Goal: Information Seeking & Learning: Check status

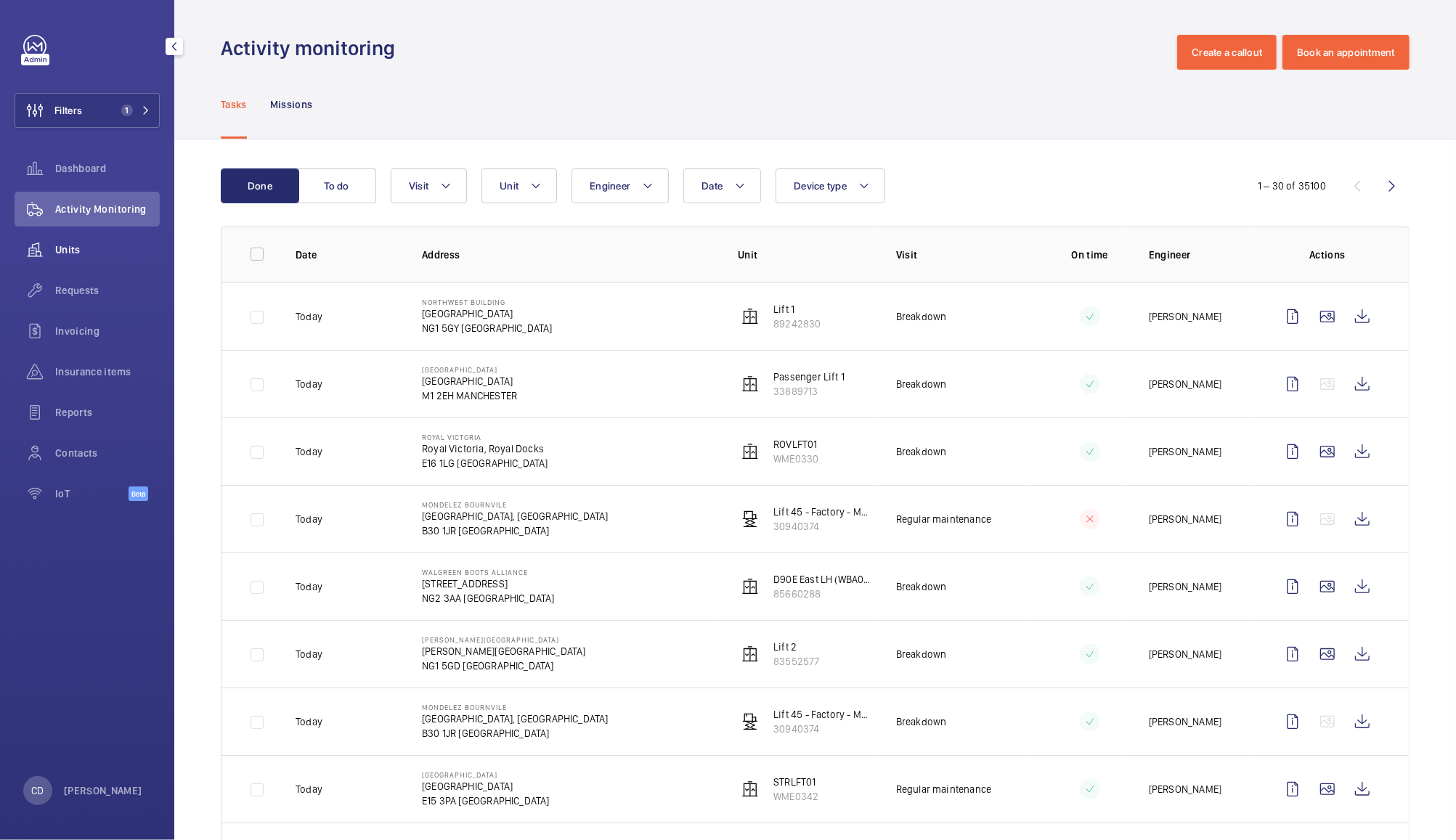
click at [53, 249] on wm-front-icon-button at bounding box center [35, 250] width 41 height 35
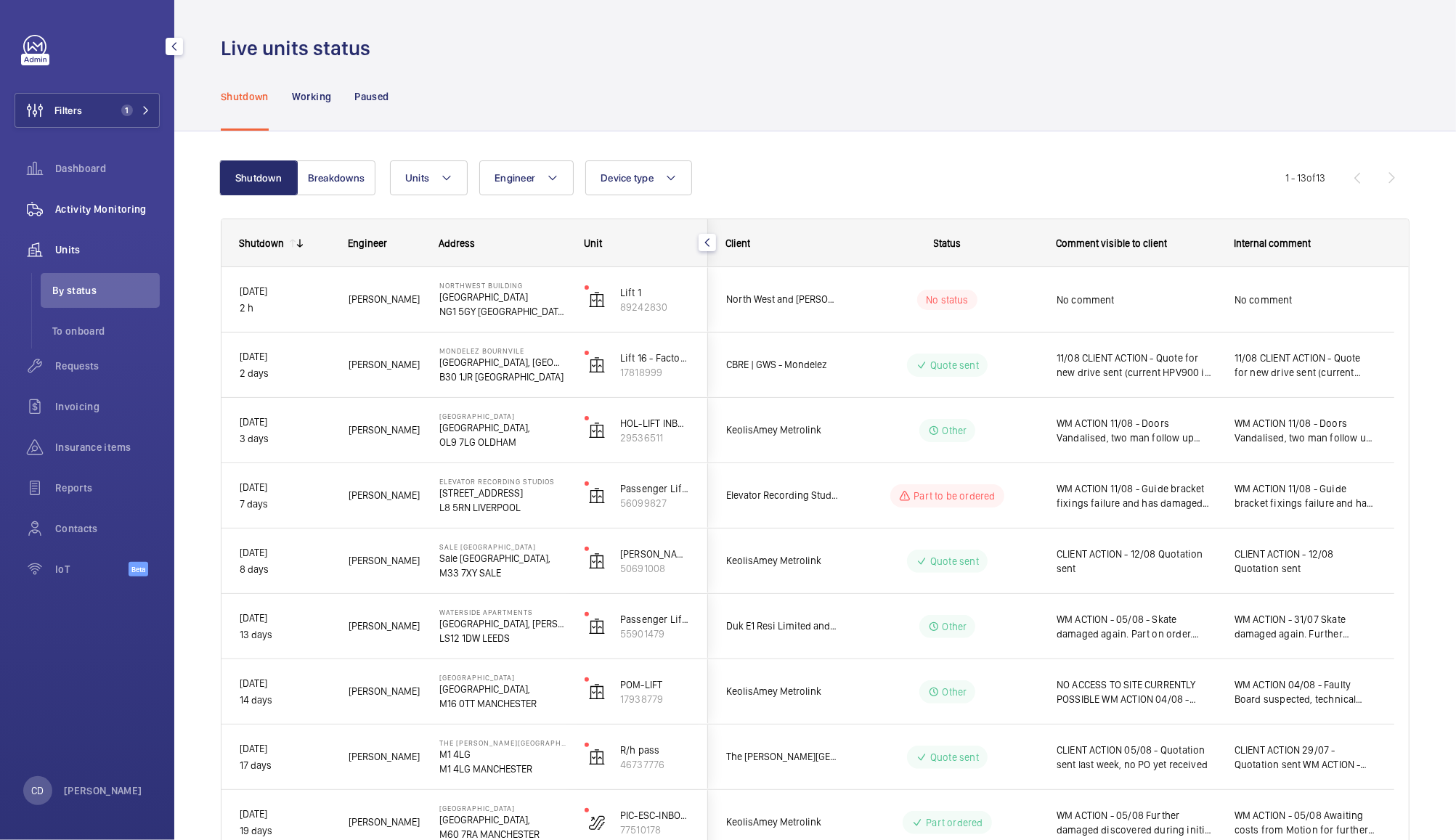
click at [97, 204] on span "Activity Monitoring" at bounding box center [107, 209] width 105 height 15
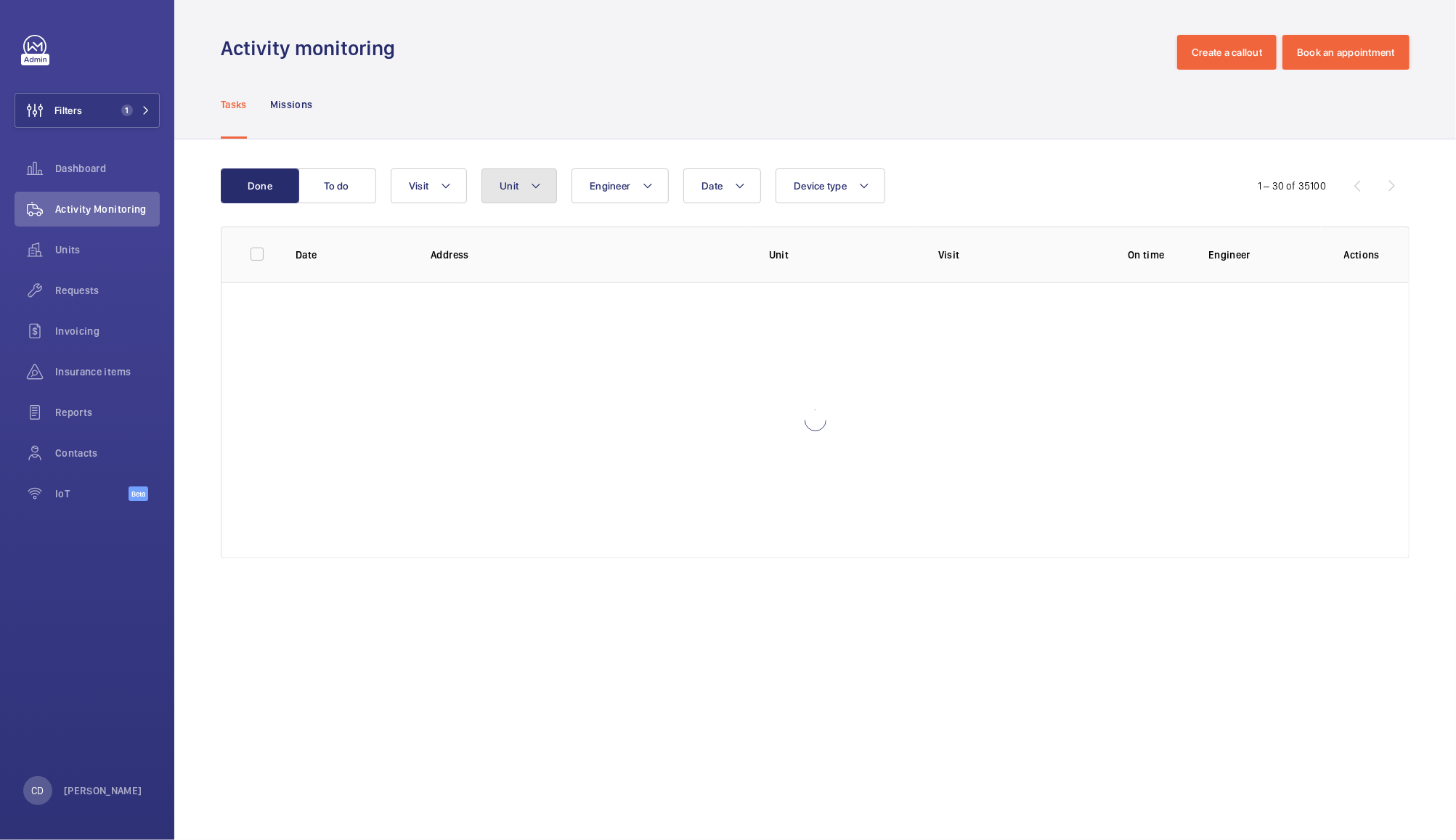
click at [517, 200] on button "Unit" at bounding box center [520, 186] width 76 height 35
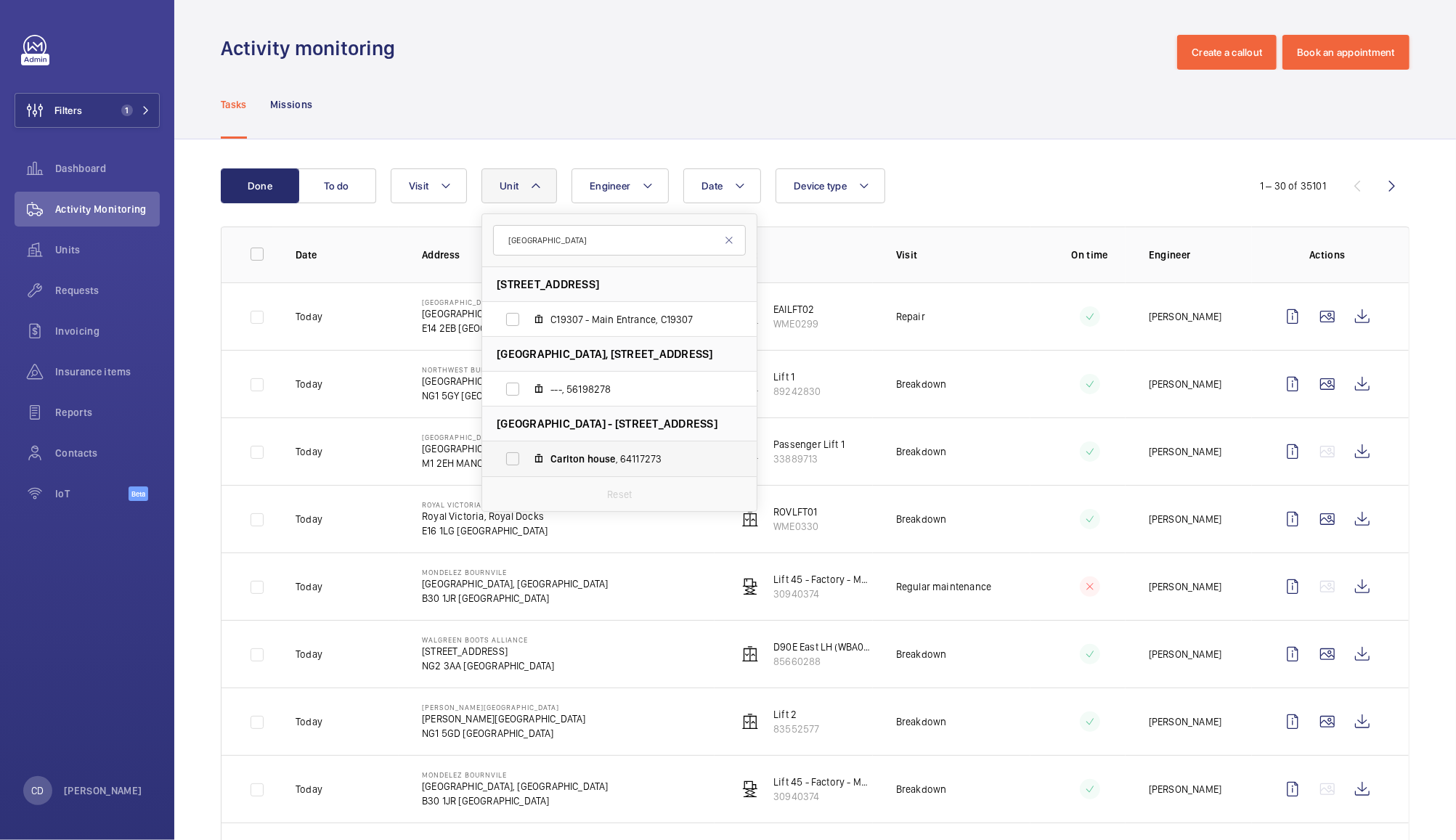
type input "[GEOGRAPHIC_DATA]"
click at [522, 458] on label "[GEOGRAPHIC_DATA] , 64117273" at bounding box center [607, 458] width 251 height 35
click at [522, 458] on input "[GEOGRAPHIC_DATA] , 64117273" at bounding box center [512, 458] width 29 height 29
checkbox input "true"
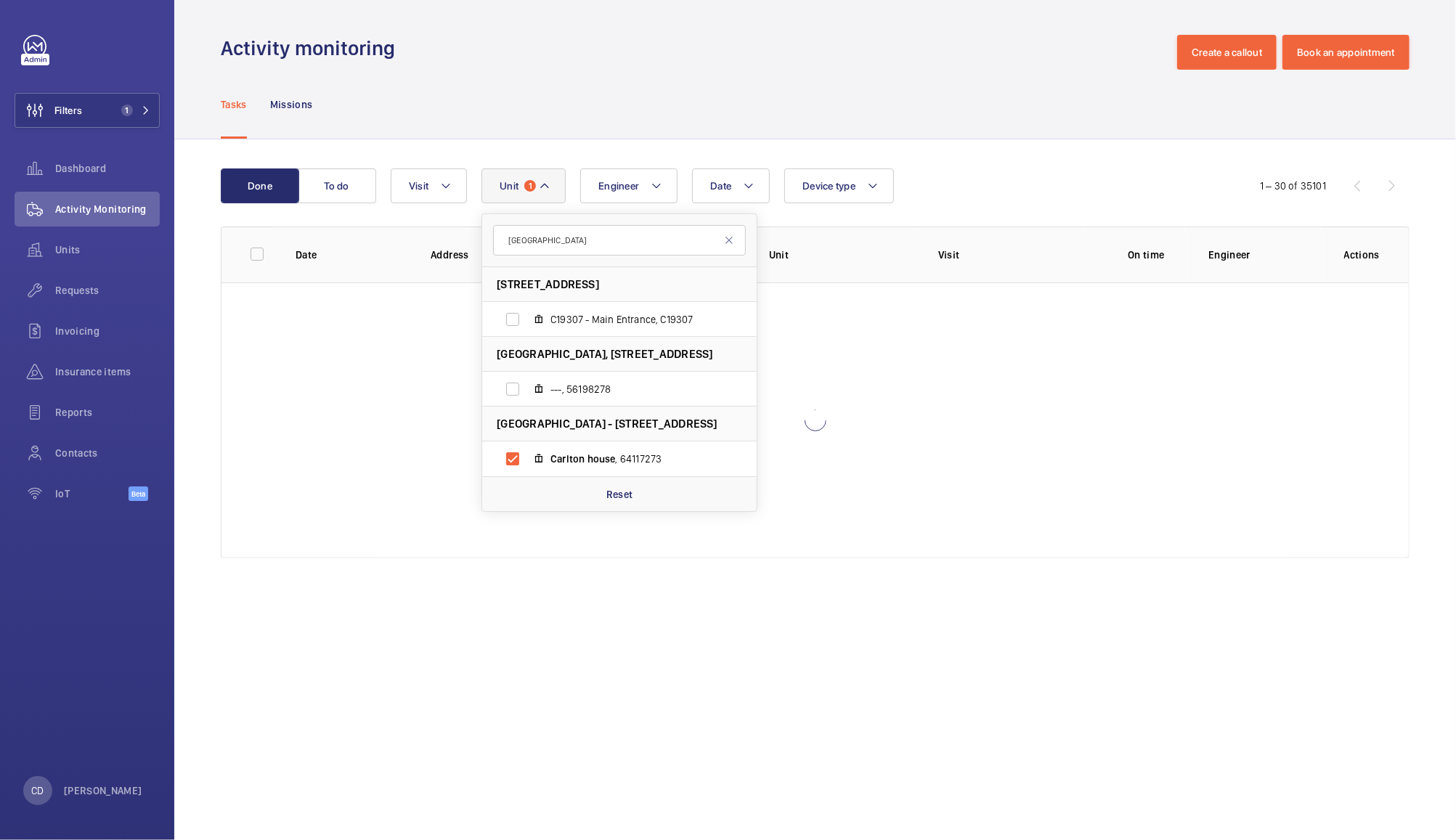
click at [993, 79] on div "Tasks Missions" at bounding box center [814, 104] width 1188 height 69
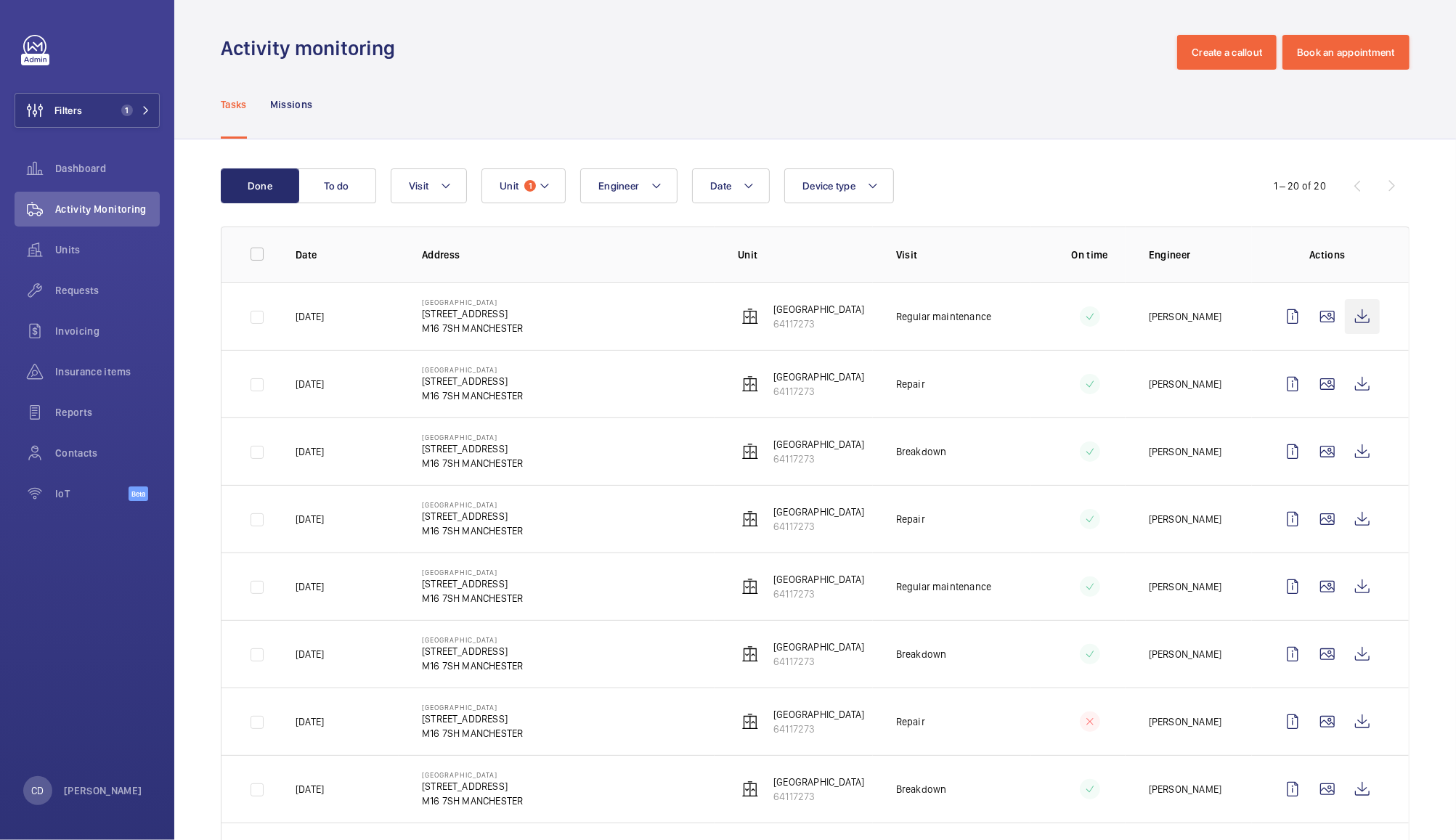
click at [1345, 313] on wm-front-icon-button at bounding box center [1362, 316] width 35 height 35
click at [53, 290] on wm-front-icon-button at bounding box center [35, 290] width 41 height 35
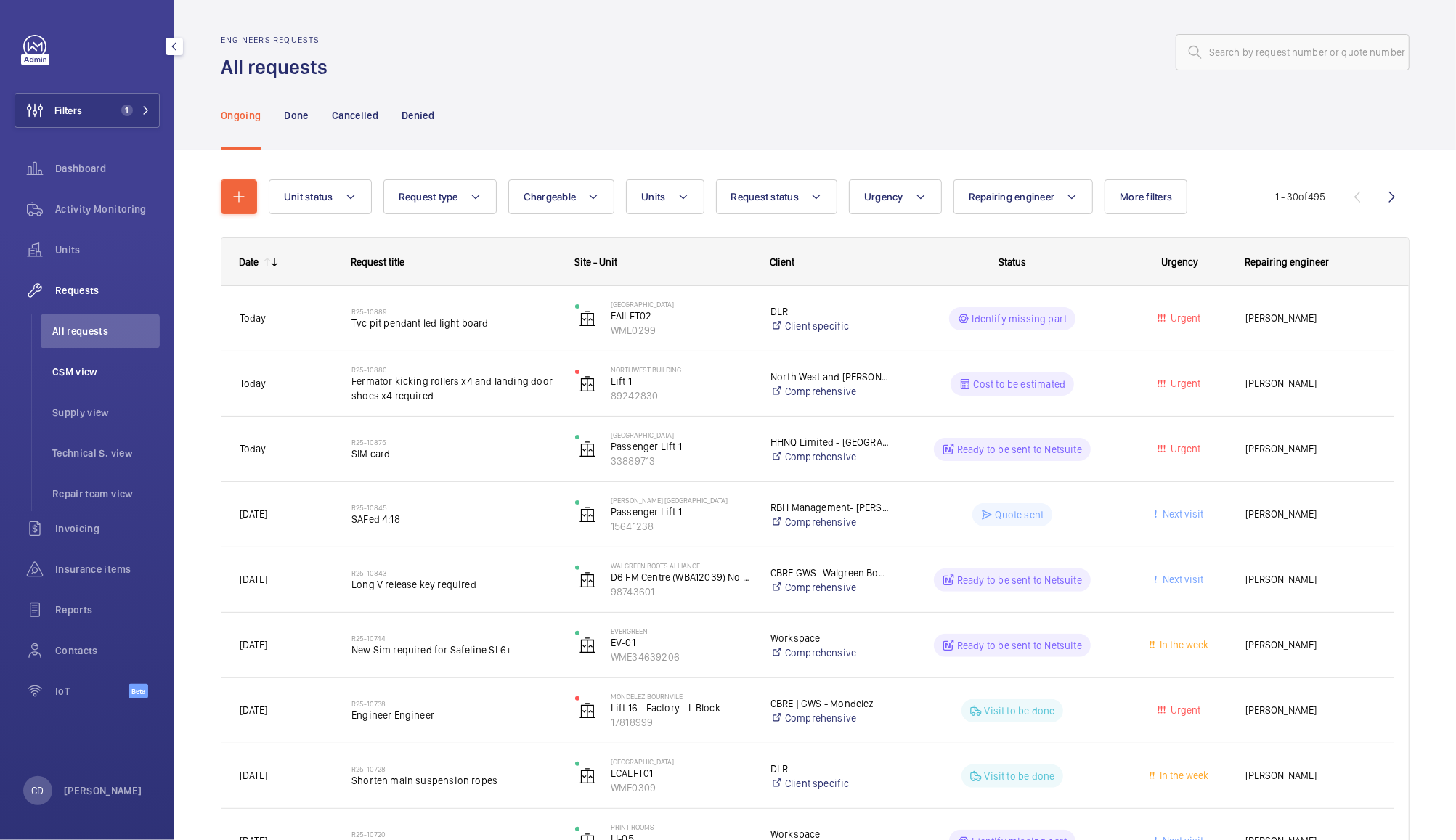
click at [76, 358] on li "CSM view" at bounding box center [100, 372] width 119 height 35
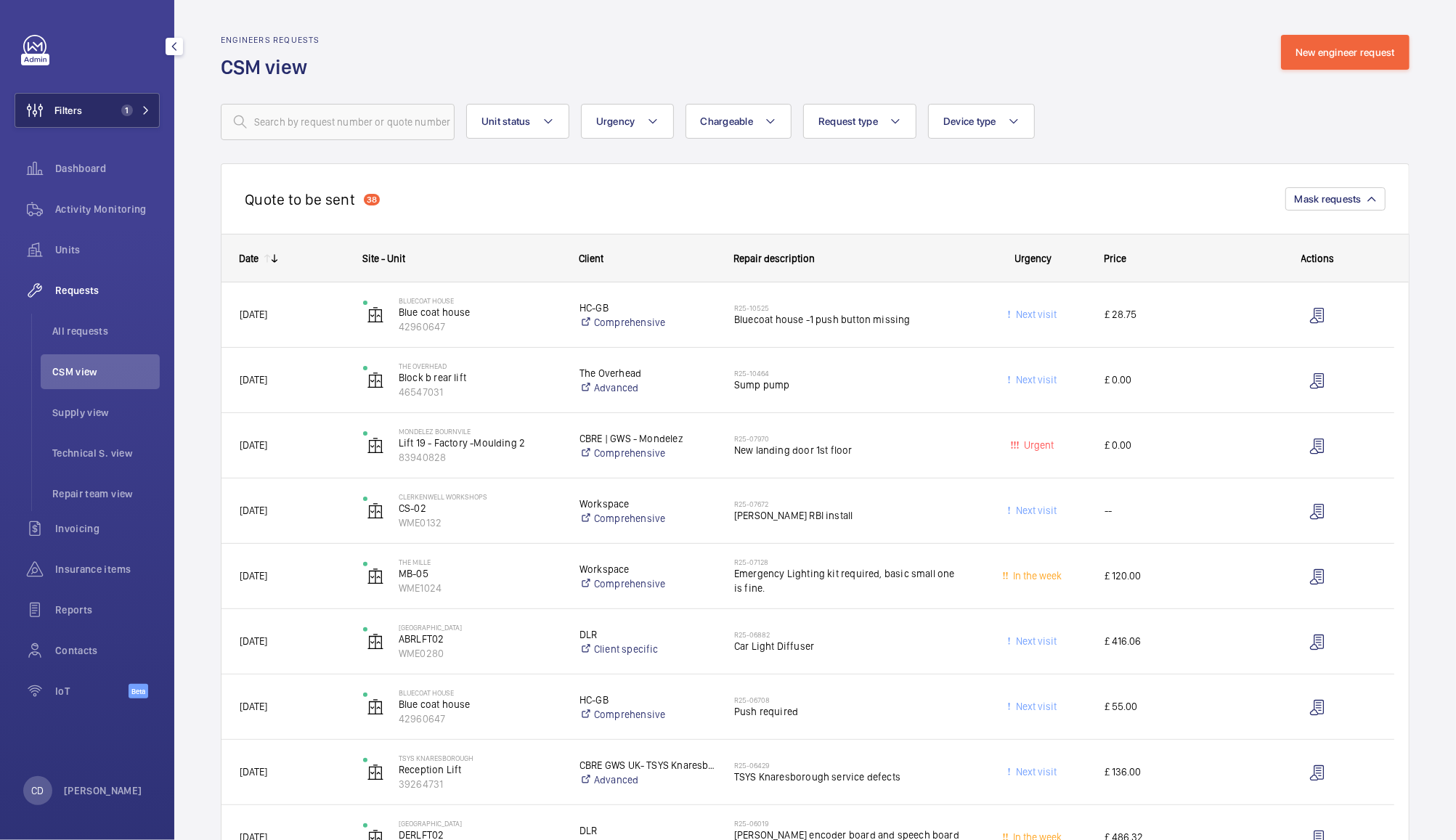
click at [77, 118] on span "Filters" at bounding box center [48, 110] width 67 height 35
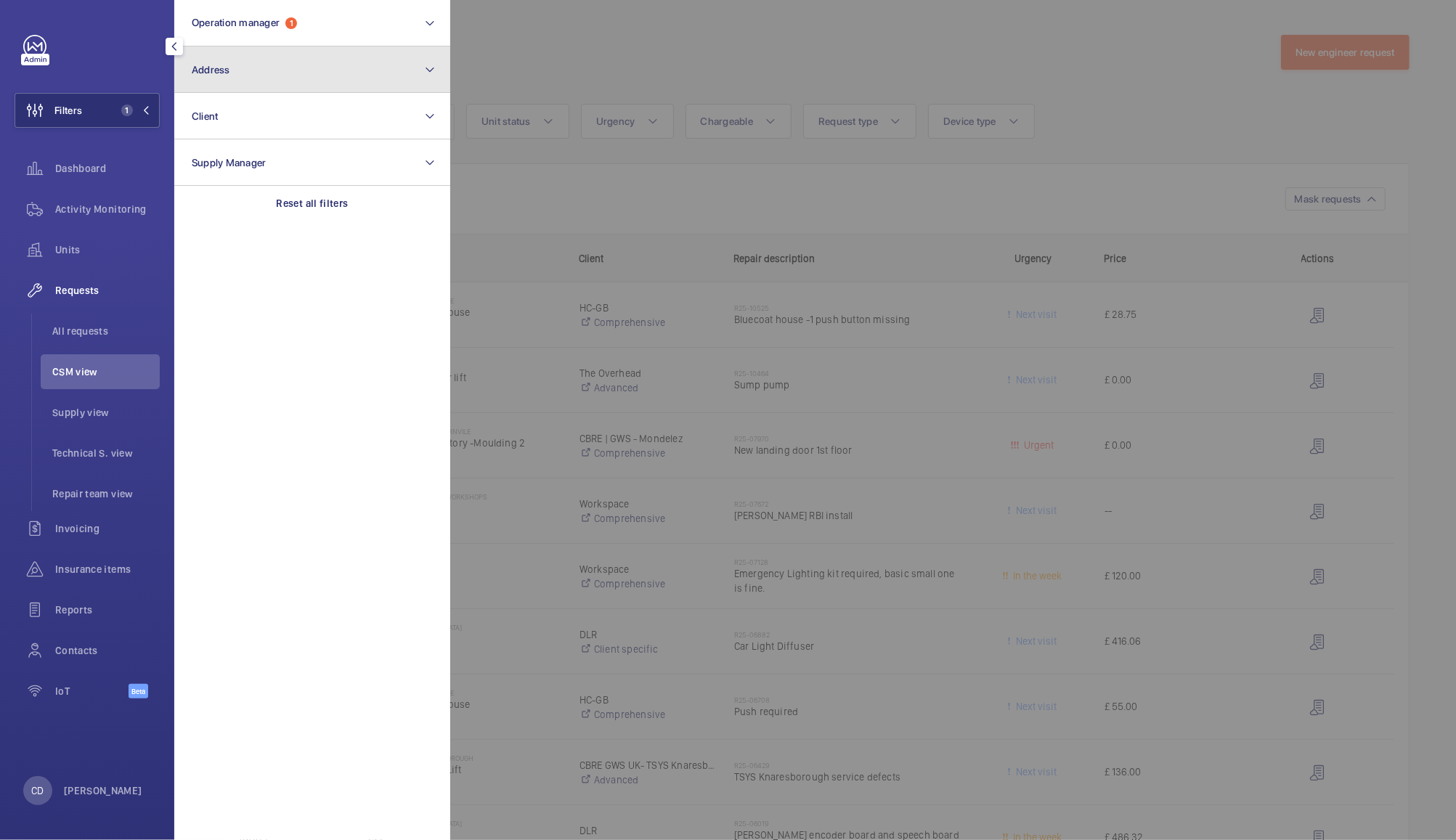
click at [326, 64] on button "Address" at bounding box center [312, 70] width 276 height 47
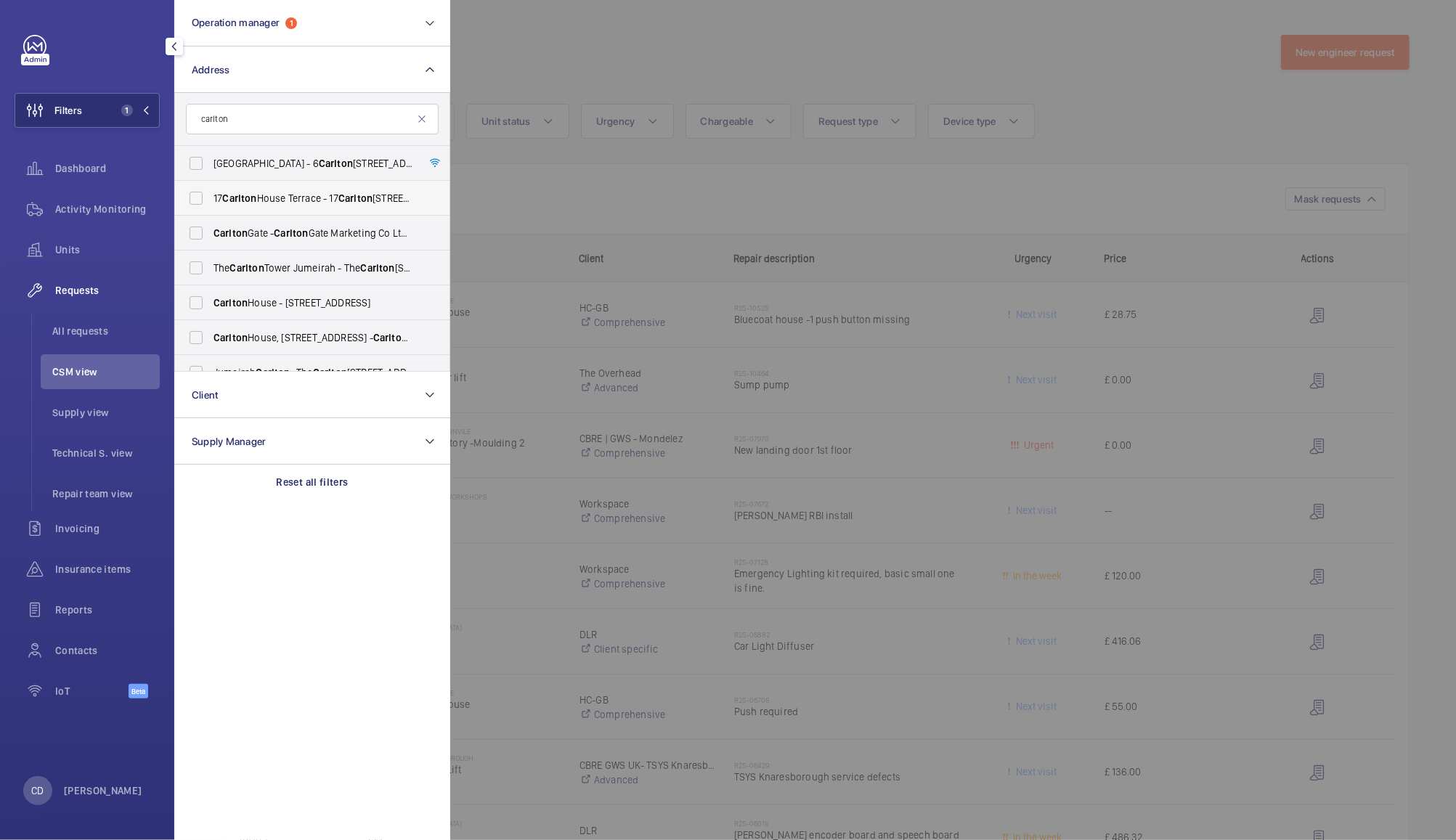
type input "carlton"
click at [385, 196] on span "[STREET_ADDRESS]" at bounding box center [314, 198] width 200 height 15
click at [211, 196] on input "[STREET_ADDRESS]" at bounding box center [196, 198] width 29 height 29
click at [382, 201] on span "[STREET_ADDRESS]" at bounding box center [314, 198] width 200 height 15
click at [211, 201] on input "[STREET_ADDRESS]" at bounding box center [196, 198] width 29 height 29
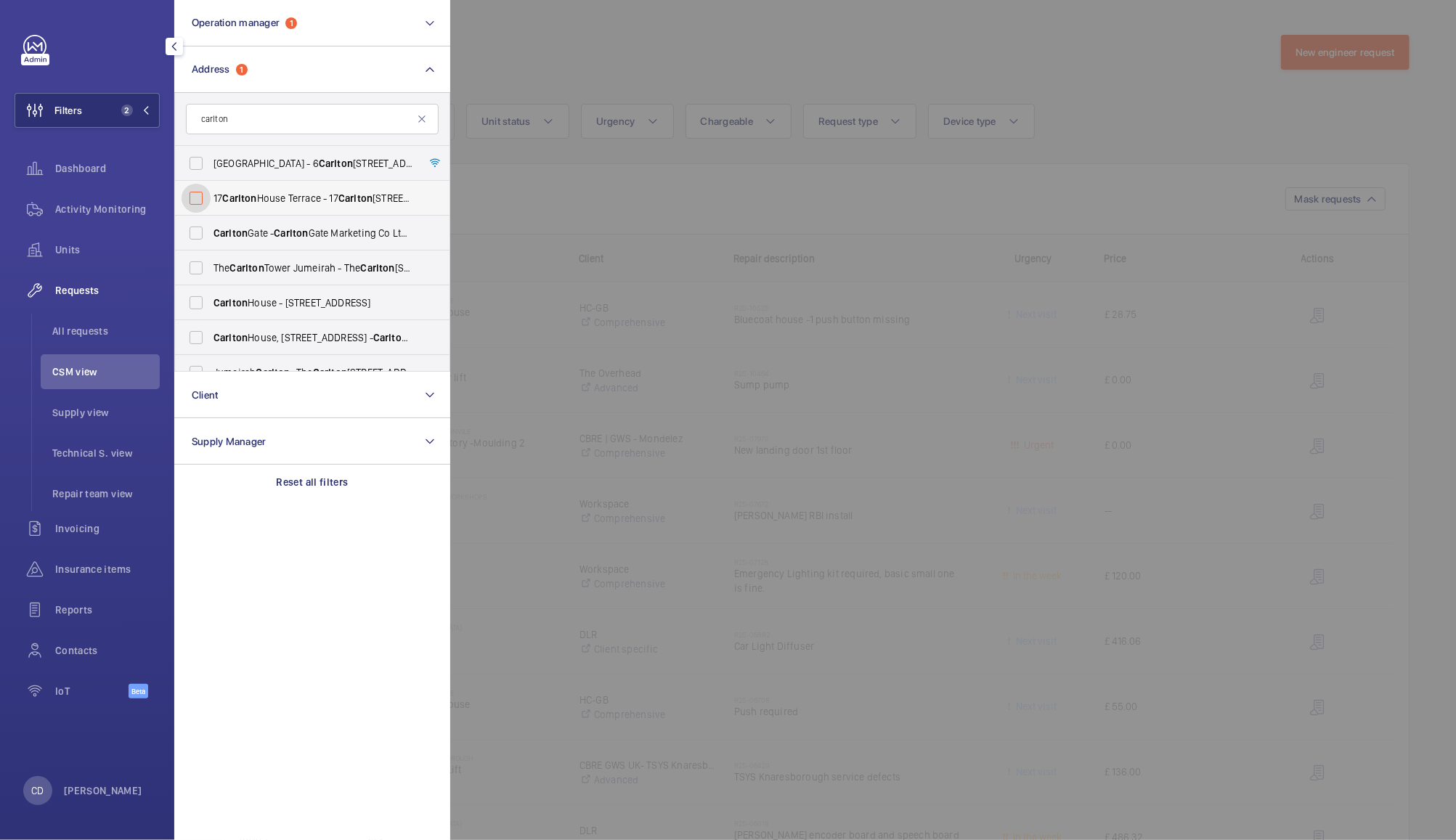
checkbox input "false"
click at [355, 307] on span "[GEOGRAPHIC_DATA] - [STREET_ADDRESS]" at bounding box center [314, 303] width 200 height 15
click at [211, 307] on input "[GEOGRAPHIC_DATA] - [STREET_ADDRESS]" at bounding box center [196, 302] width 29 height 29
checkbox input "true"
click at [347, 336] on span "[GEOGRAPHIC_DATA], [STREET_ADDRESS]" at bounding box center [314, 338] width 200 height 15
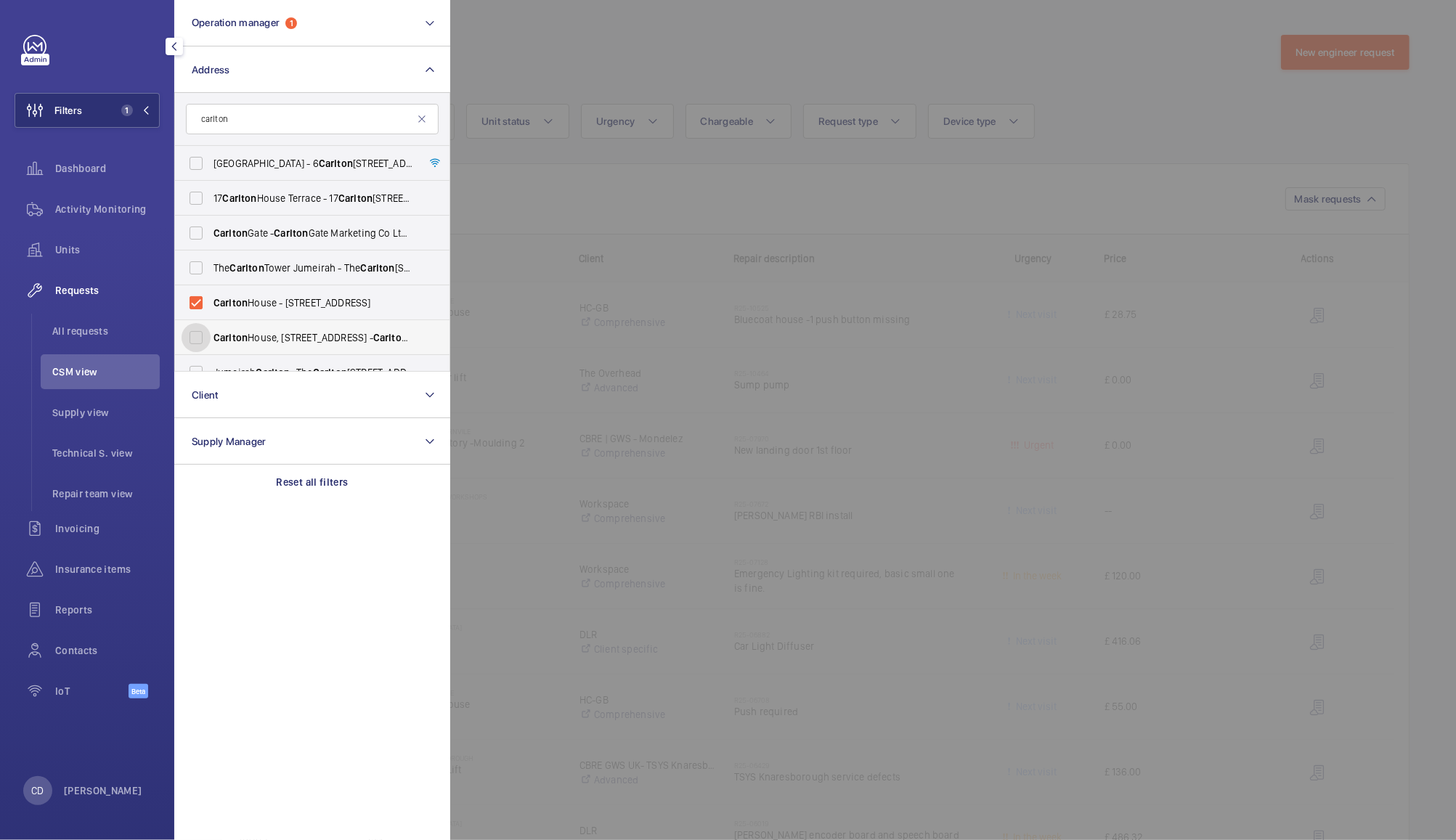
click at [211, 336] on input "[GEOGRAPHIC_DATA], [STREET_ADDRESS]" at bounding box center [196, 337] width 29 height 29
checkbox input "true"
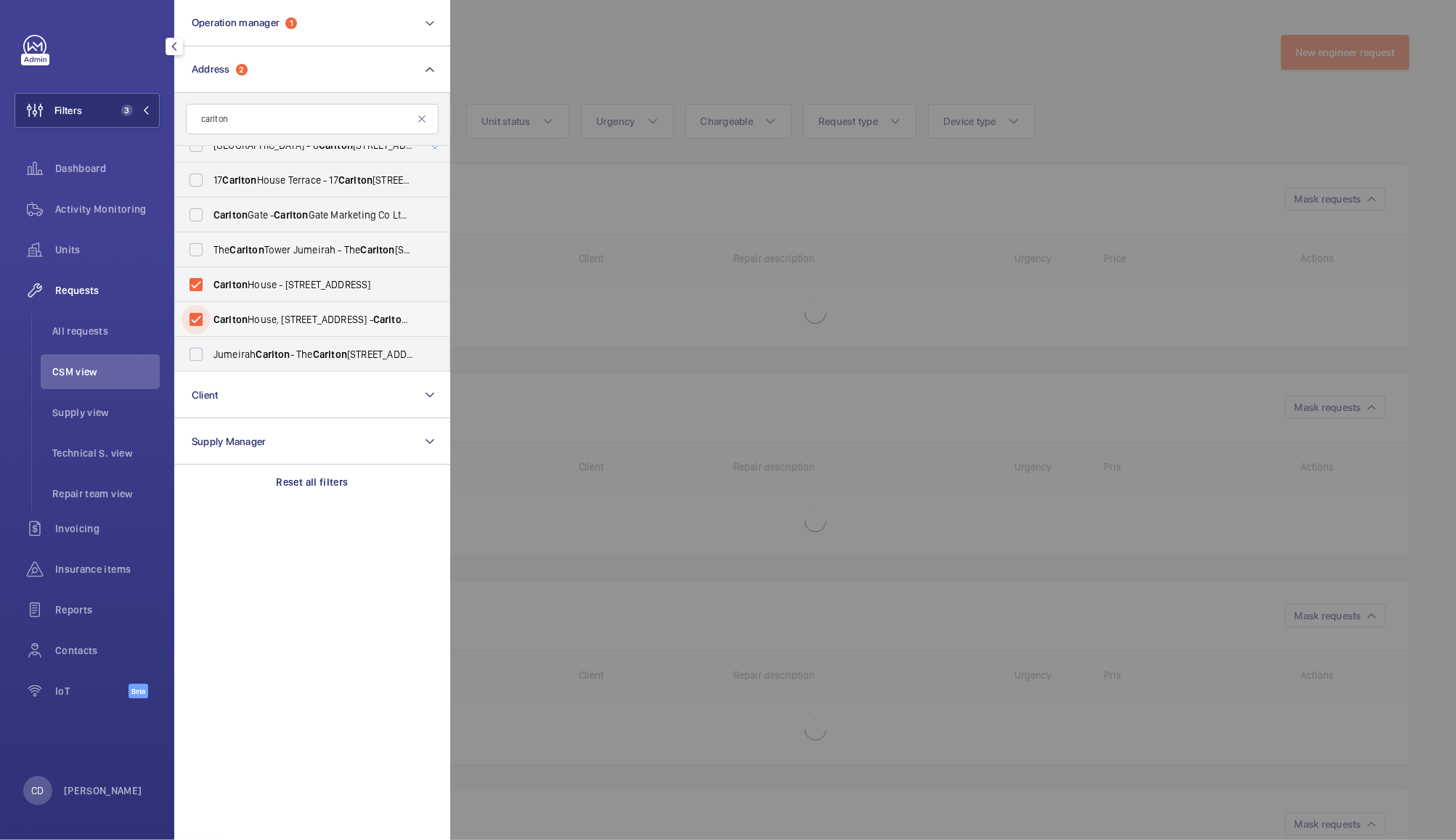
scroll to position [17, 0]
click at [833, 192] on div at bounding box center [1178, 420] width 1456 height 840
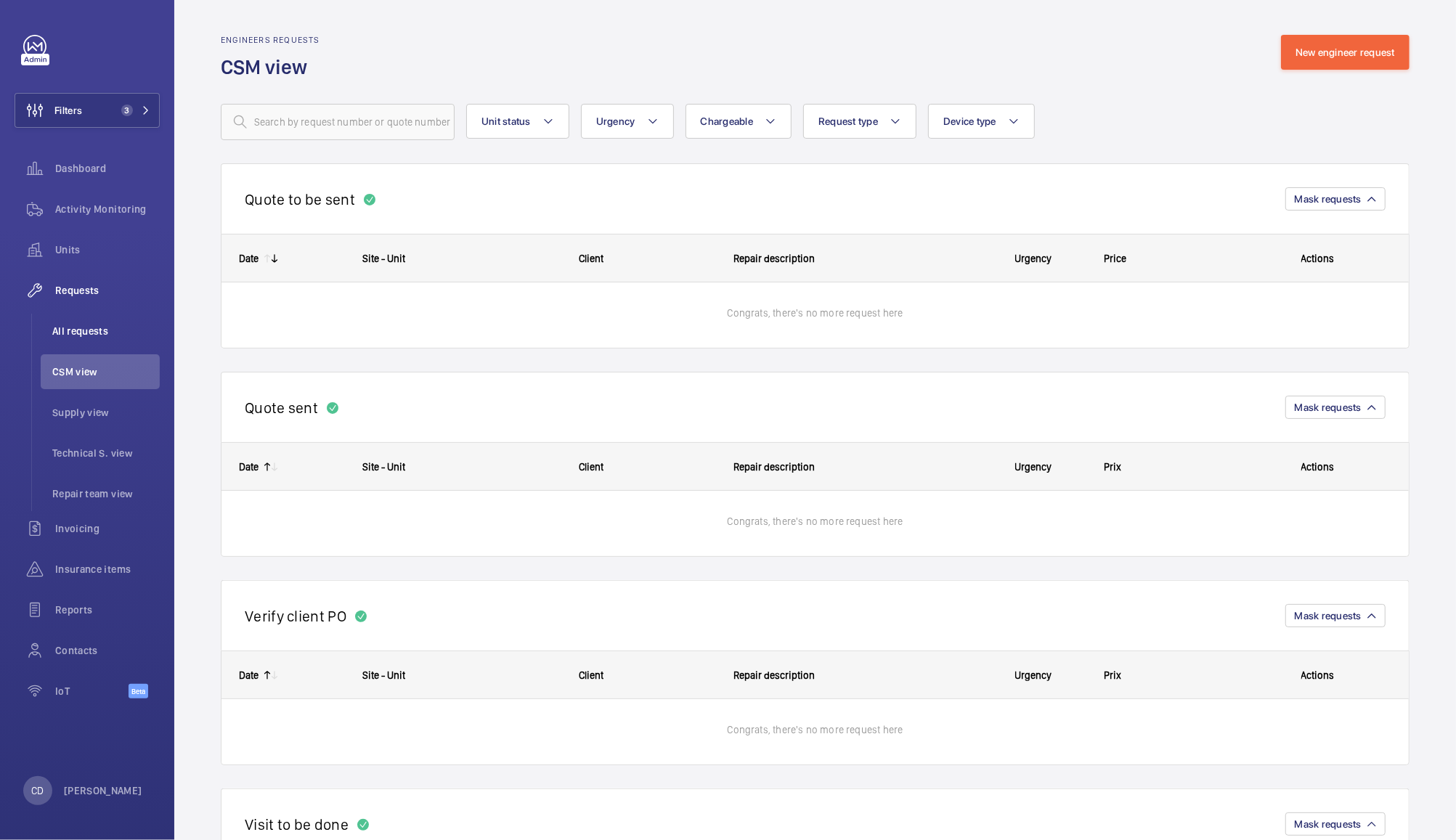
click at [93, 329] on span "All requests" at bounding box center [106, 331] width 108 height 15
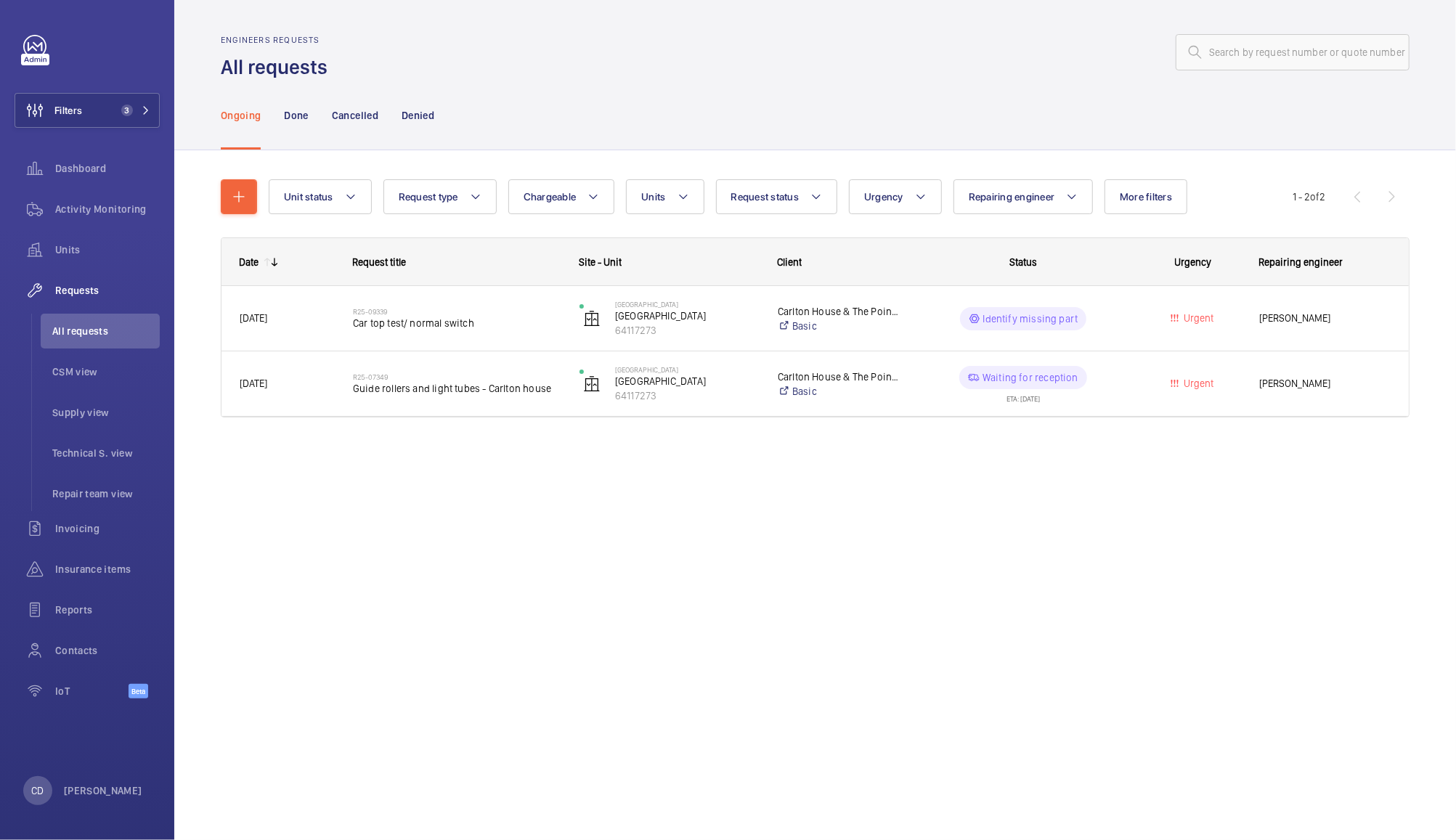
click at [1133, 310] on div "Urgent" at bounding box center [1184, 319] width 112 height 46
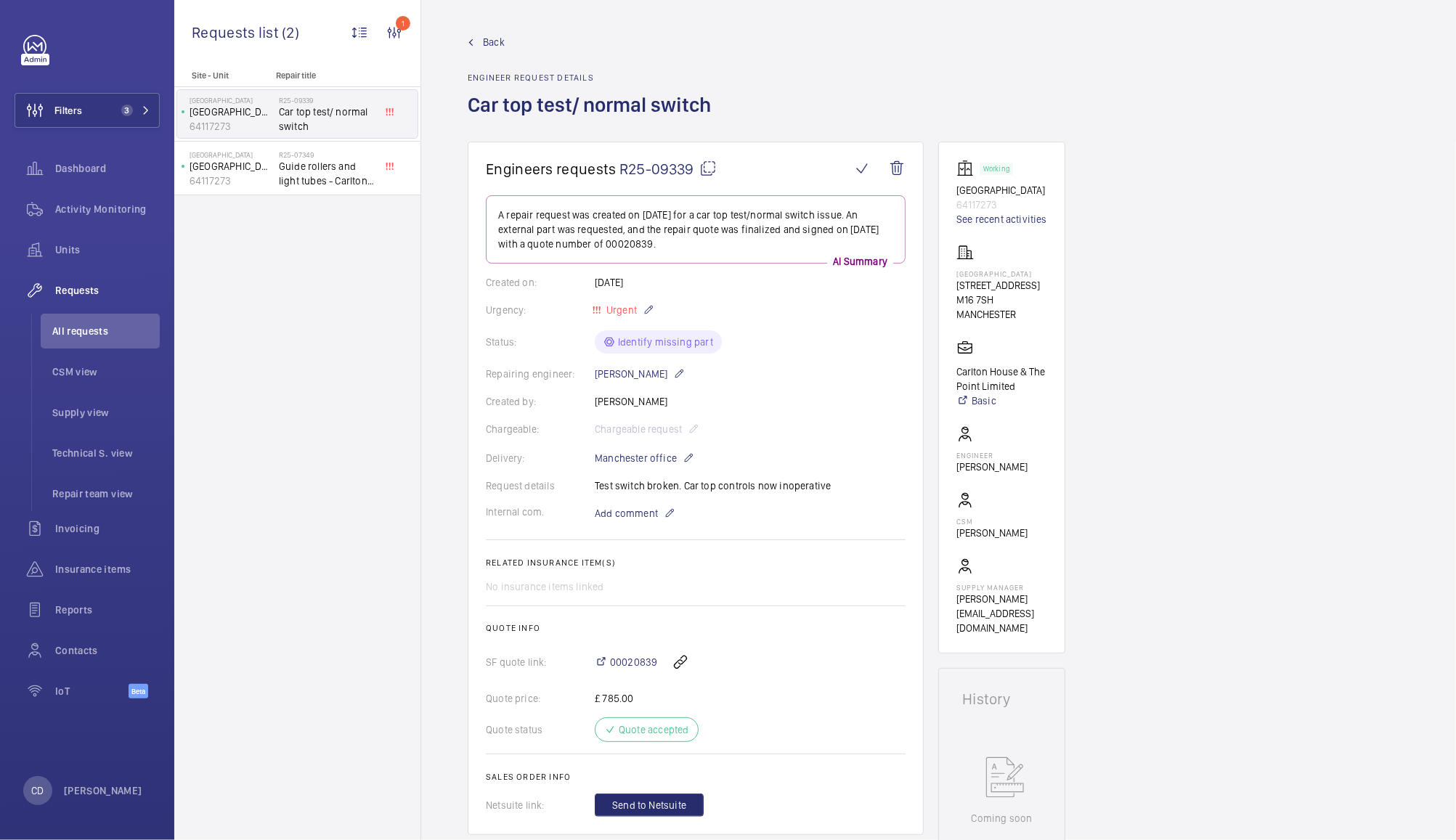
click at [709, 169] on mat-icon at bounding box center [708, 168] width 17 height 17
click at [94, 99] on button "Filters 3" at bounding box center [87, 110] width 145 height 35
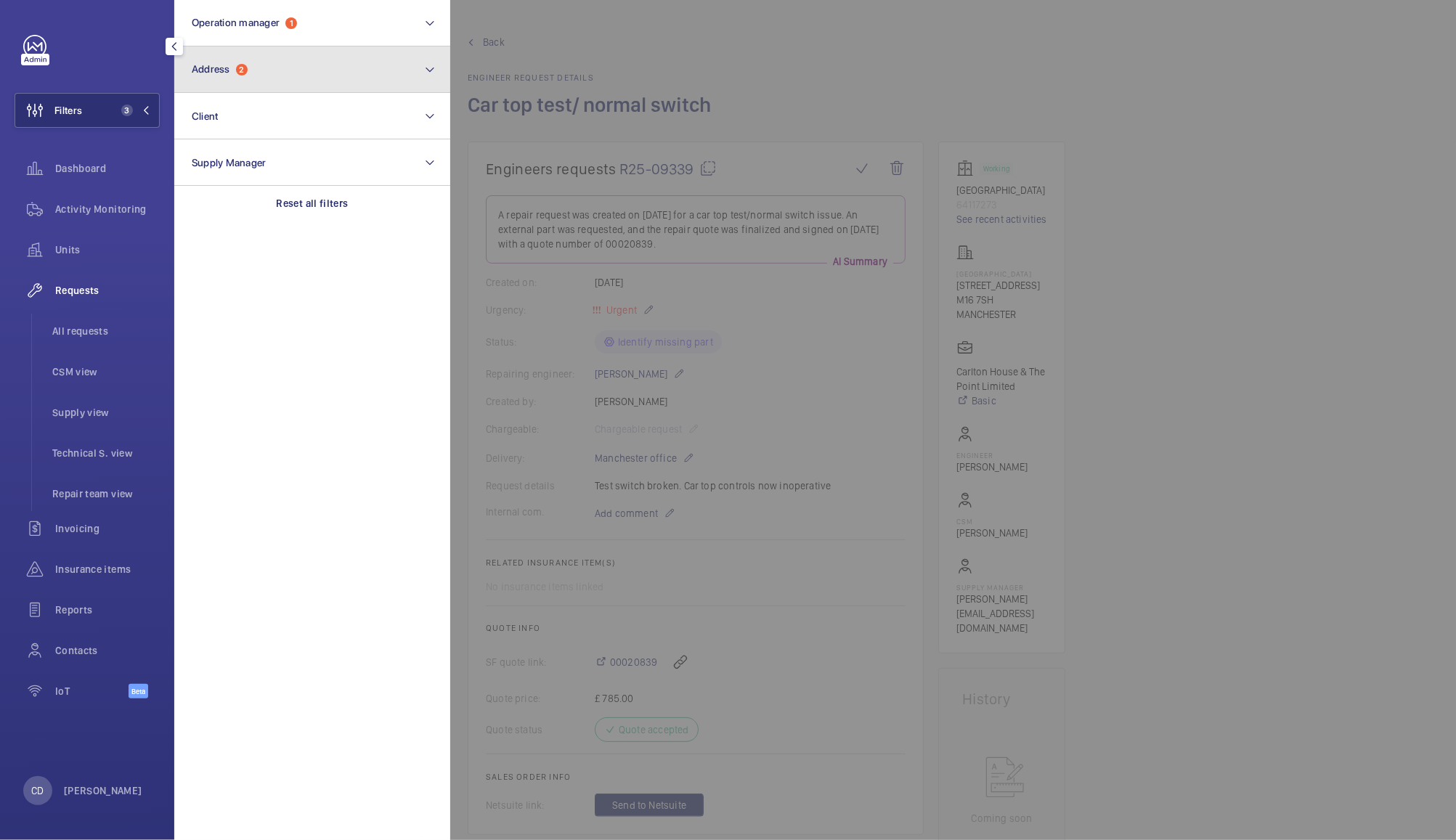
click at [314, 73] on button "Address 2" at bounding box center [312, 70] width 276 height 47
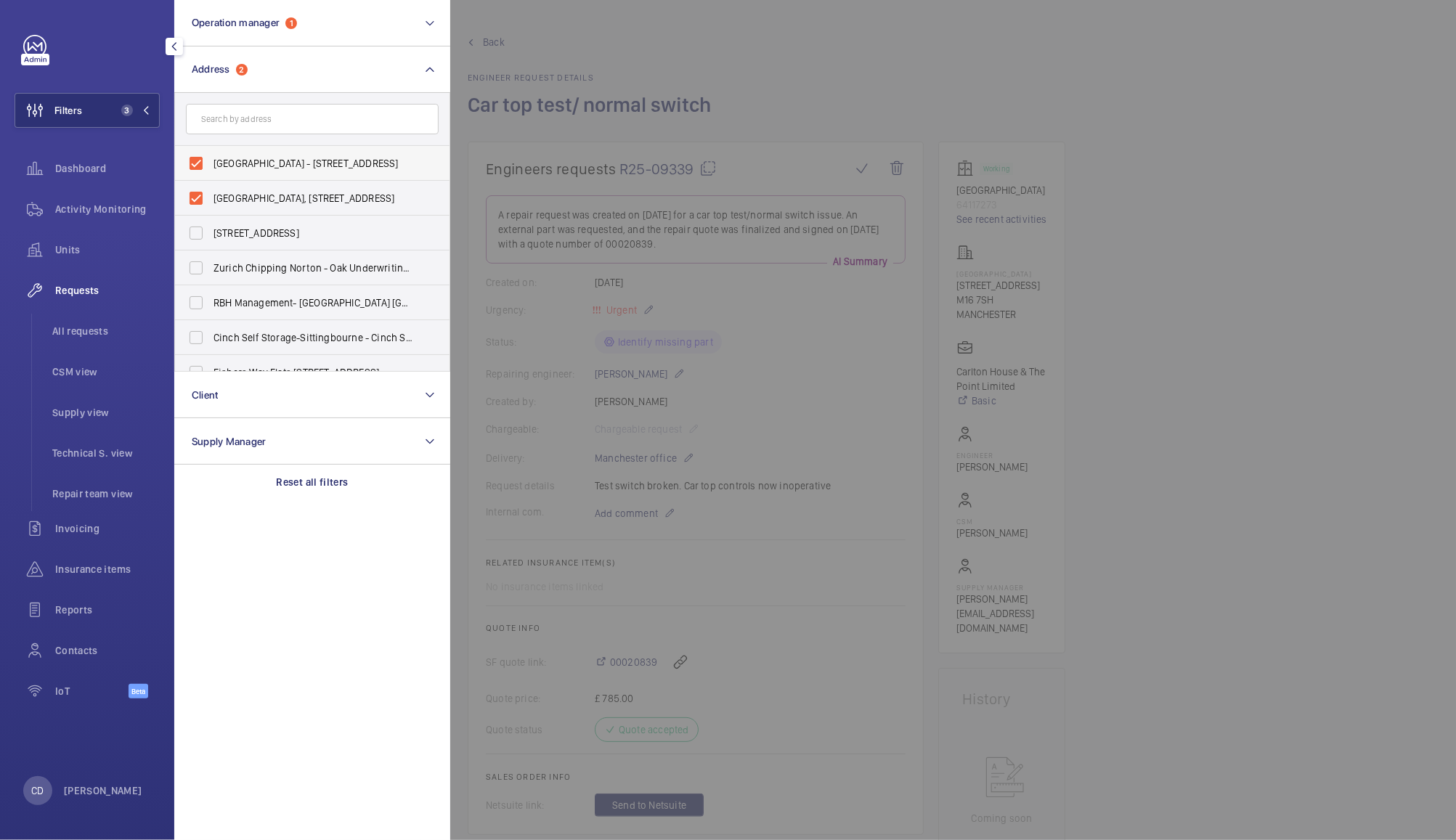
click at [203, 166] on label "Carlton House - 153 Upper Chorlton Road, MANCHESTER M16 7SH" at bounding box center [301, 163] width 253 height 35
click at [203, 166] on input "Carlton House - 153 Upper Chorlton Road, MANCHESTER M16 7SH" at bounding box center [196, 163] width 29 height 29
checkbox input "false"
click at [201, 194] on label "Carlton House, 153 Upper Chorlton Rd, Manchester, M16 7SH - Carlton House, MANC…" at bounding box center [301, 198] width 253 height 35
click at [201, 194] on input "Carlton House, 153 Upper Chorlton Rd, Manchester, M16 7SH - Carlton House, MANC…" at bounding box center [196, 198] width 29 height 29
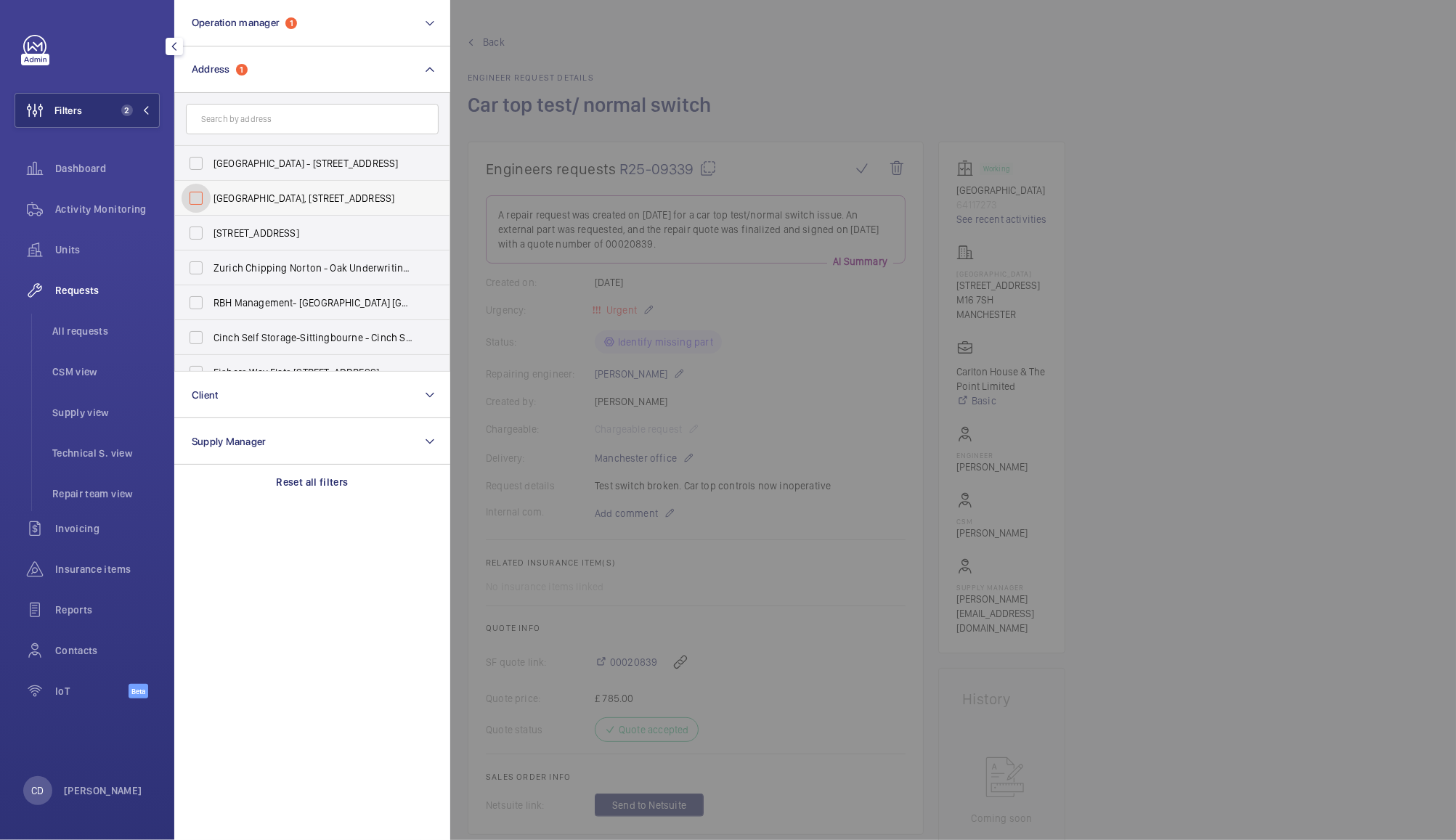
checkbox input "false"
click at [339, 118] on input "text" at bounding box center [312, 119] width 253 height 31
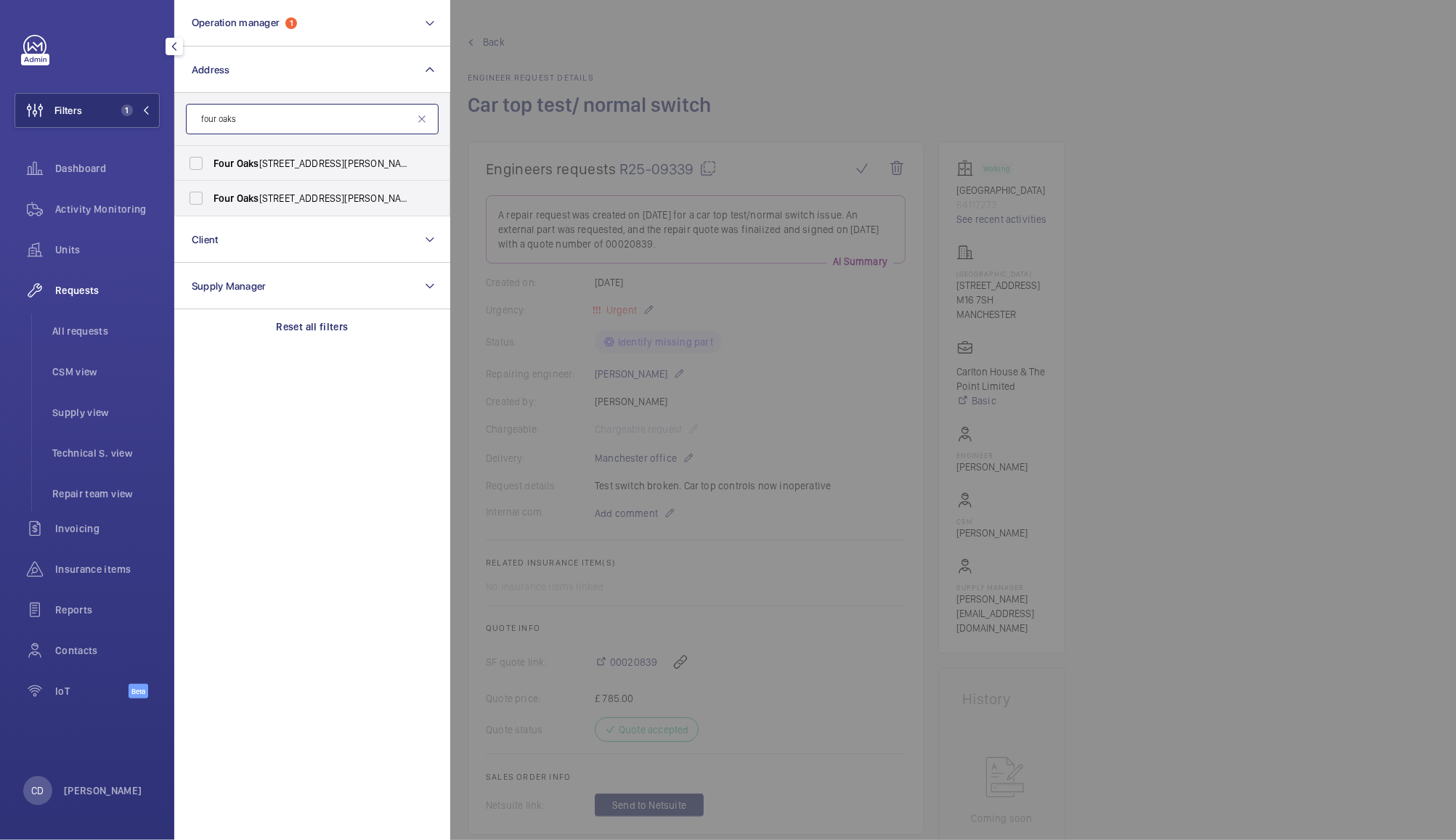
type input "four oaks"
click at [208, 158] on label "Four Oaks House - Litchfield Road, SUTTON COLDFIELD B74 2TZ" at bounding box center [301, 163] width 253 height 35
click at [208, 158] on input "Four Oaks House - Litchfield Road, SUTTON COLDFIELD B74 2TZ" at bounding box center [196, 163] width 29 height 29
checkbox input "true"
click at [195, 206] on label "Four Oaks House, Litchfield Road, Sutton Coldfield, Birmingham, B74 2TZ - Four …" at bounding box center [301, 198] width 253 height 35
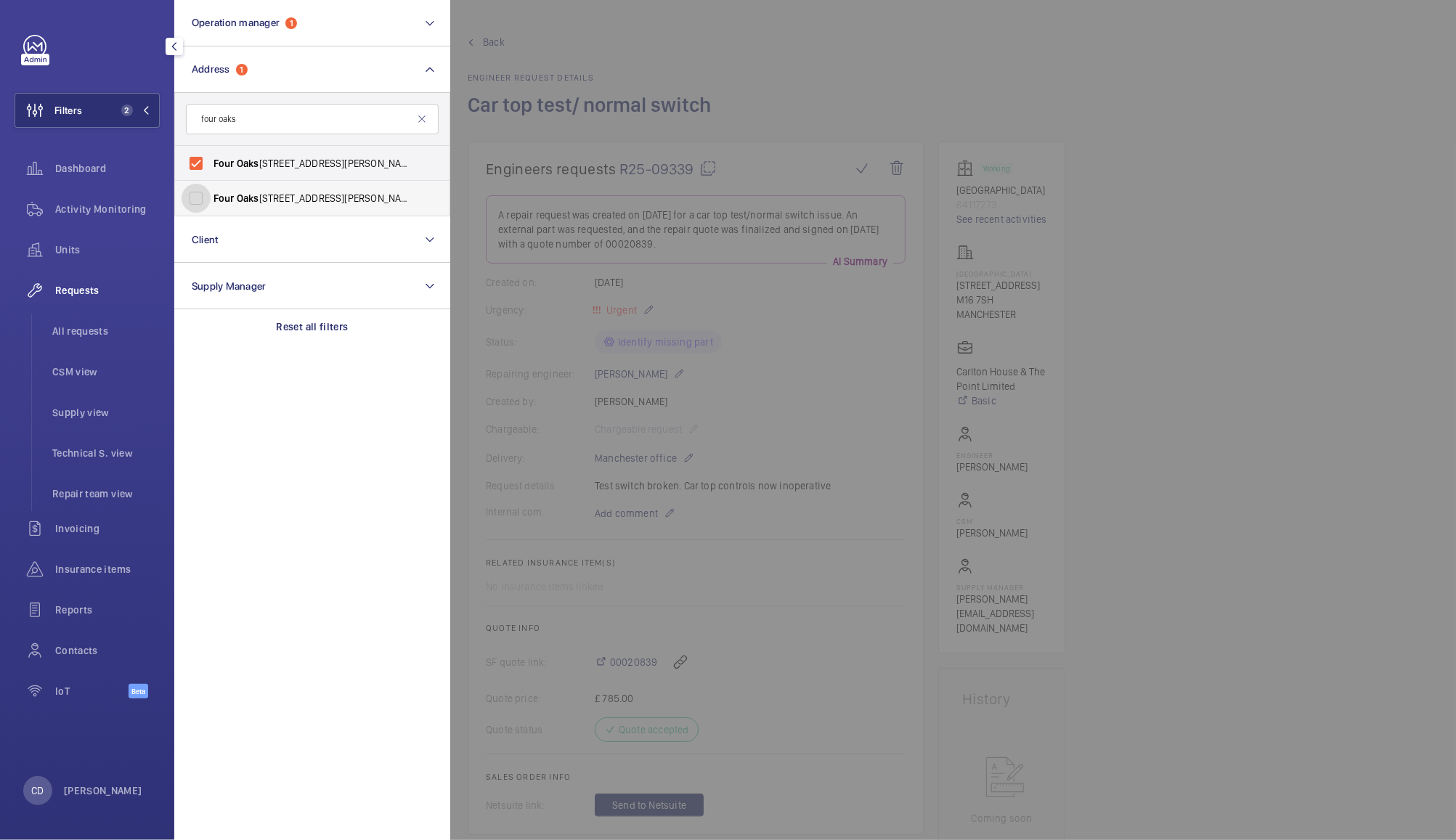
click at [195, 206] on input "Four Oaks House, Litchfield Road, Sutton Coldfield, Birmingham, B74 2TZ - Four …" at bounding box center [196, 198] width 29 height 29
checkbox input "true"
click at [1265, 283] on div at bounding box center [1178, 420] width 1456 height 840
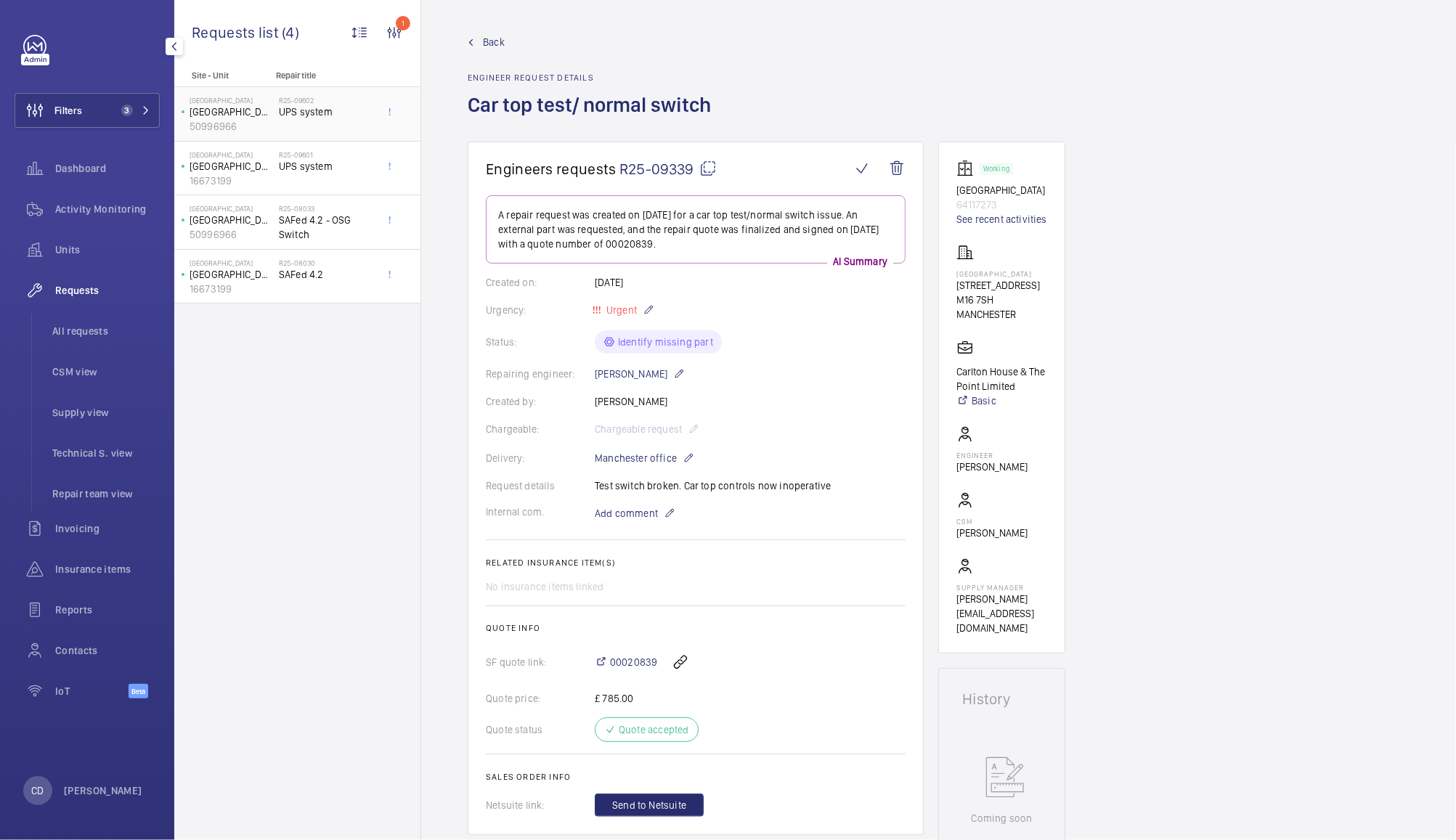
click at [305, 105] on span "UPS system" at bounding box center [327, 112] width 96 height 15
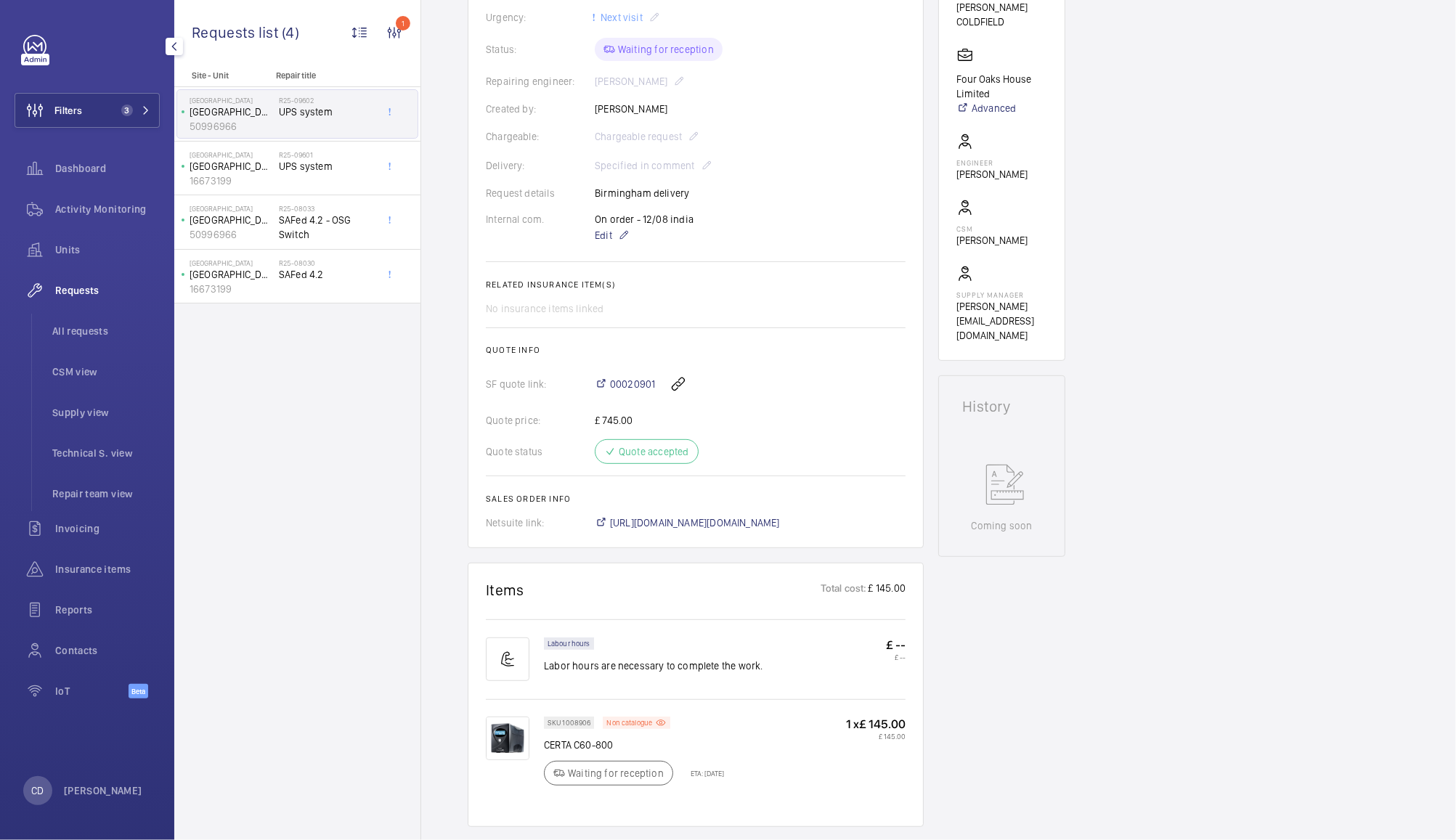
scroll to position [321, 0]
